Goal: Task Accomplishment & Management: Manage account settings

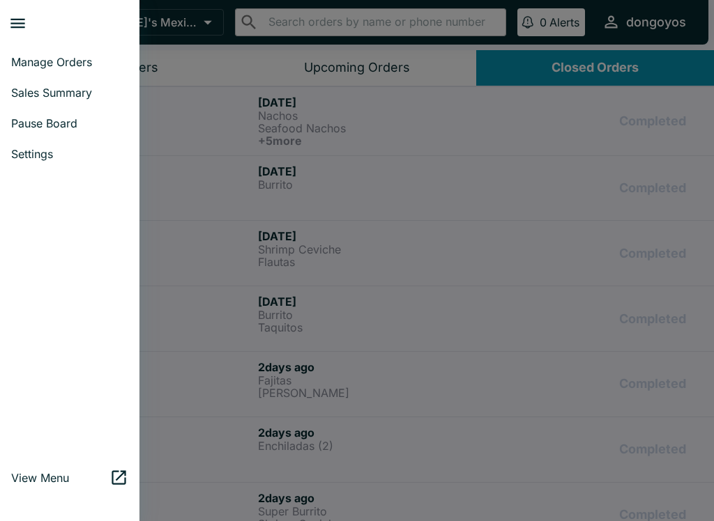
click at [66, 96] on span "Sales Summary" at bounding box center [69, 93] width 117 height 14
select select "03:00"
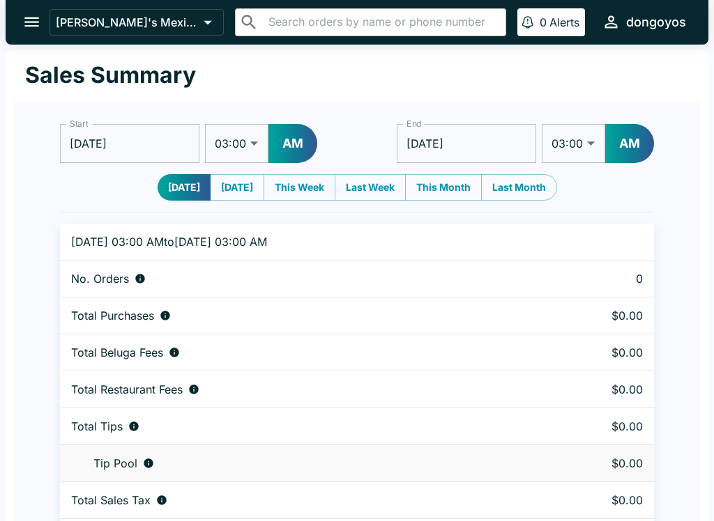
click at [245, 185] on button "[DATE]" at bounding box center [237, 187] width 54 height 26
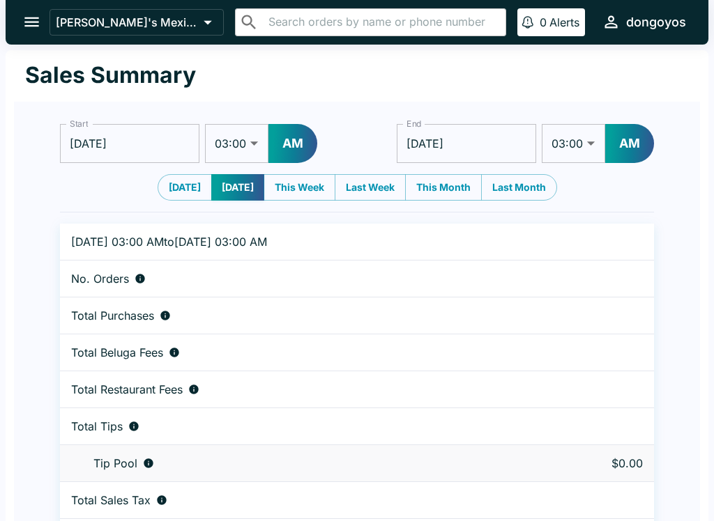
type input "[DATE]"
click at [22, 21] on button "open drawer" at bounding box center [32, 22] width 36 height 36
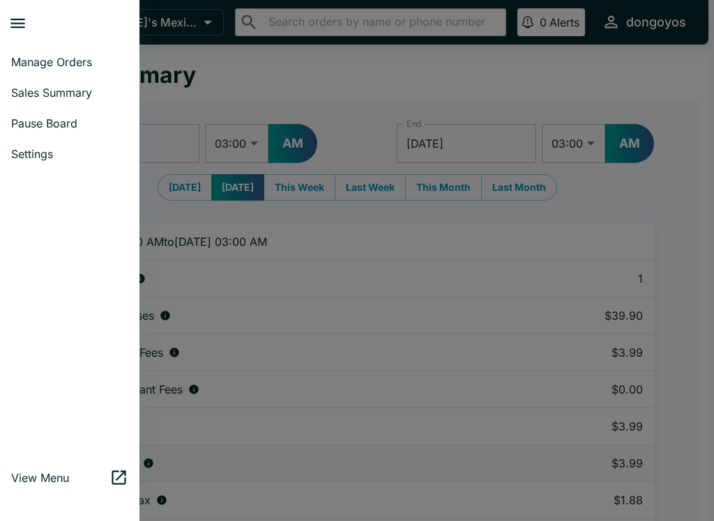
click at [41, 64] on span "Manage Orders" at bounding box center [69, 62] width 117 height 14
